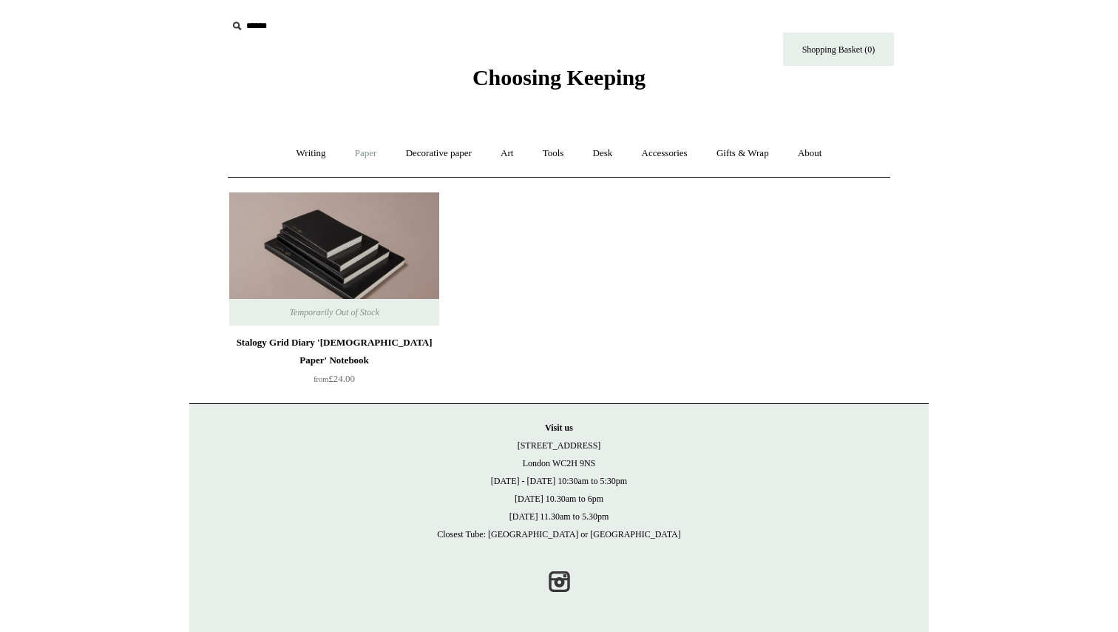
click at [356, 154] on link "Paper +" at bounding box center [366, 153] width 49 height 39
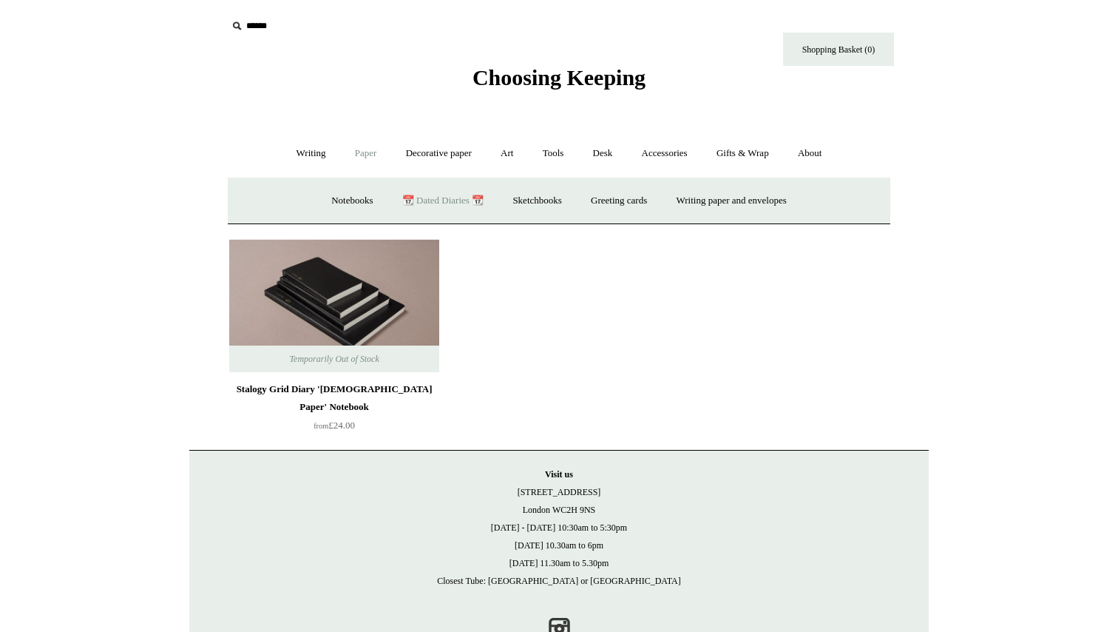
click at [440, 200] on link "📆 Dated Diaries 📆" at bounding box center [443, 200] width 108 height 39
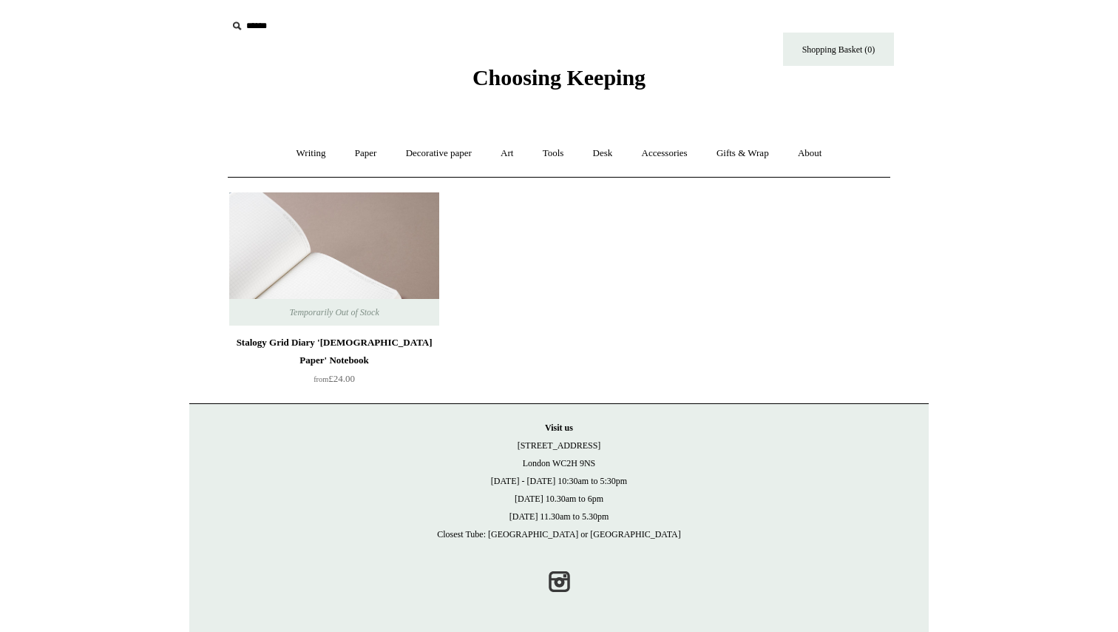
click at [322, 274] on img at bounding box center [334, 258] width 210 height 133
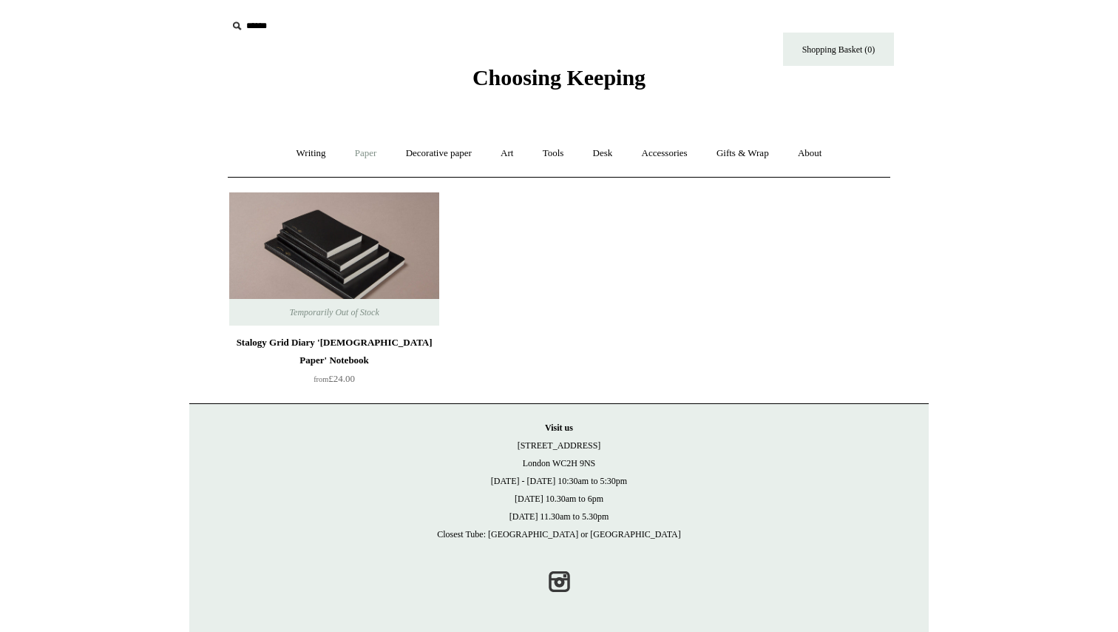
click at [352, 155] on link "Paper +" at bounding box center [366, 153] width 49 height 39
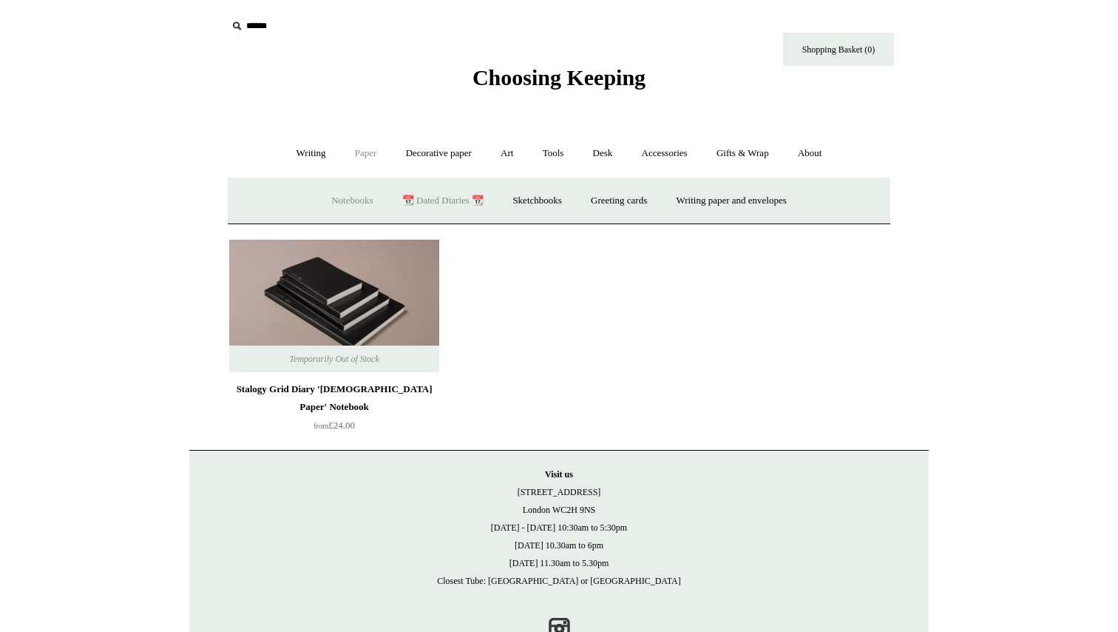
click at [342, 198] on link "Notebooks +" at bounding box center [352, 200] width 68 height 39
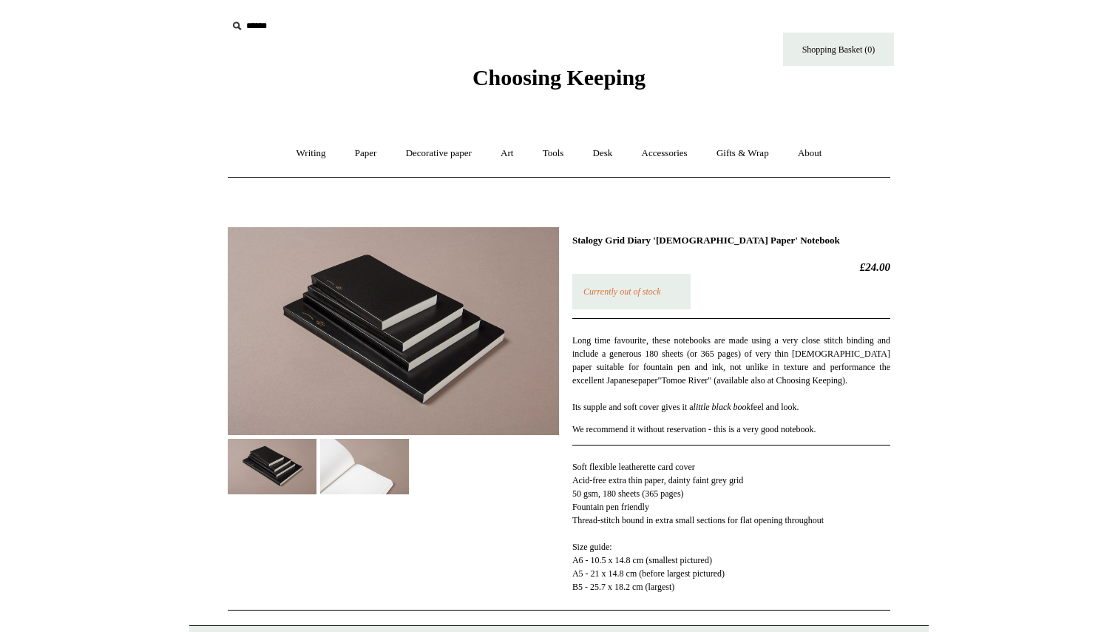
click at [344, 472] on img at bounding box center [364, 466] width 89 height 55
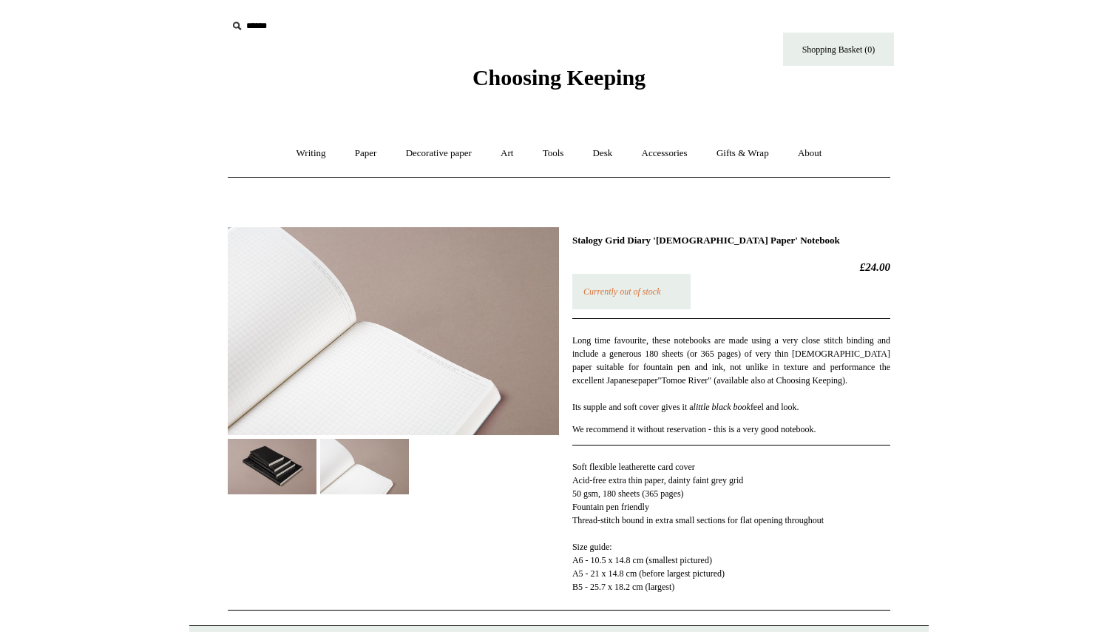
click at [288, 467] on img at bounding box center [272, 466] width 89 height 55
